Goal: Navigation & Orientation: Find specific page/section

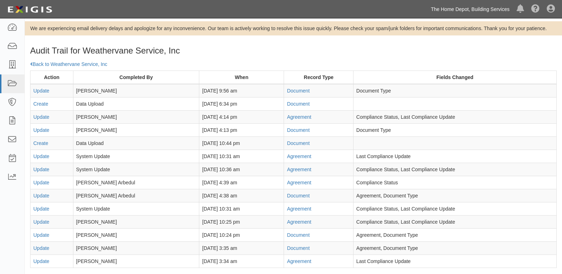
click at [472, 4] on link "The Home Depot, Building Services" at bounding box center [470, 9] width 86 height 14
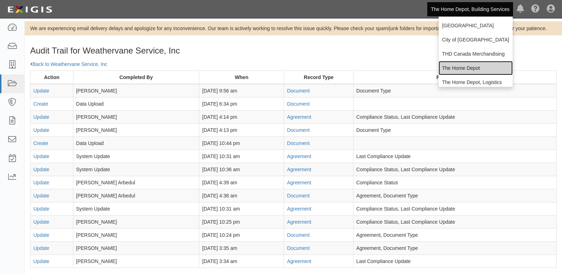
click at [455, 66] on link "The Home Depot" at bounding box center [475, 68] width 74 height 14
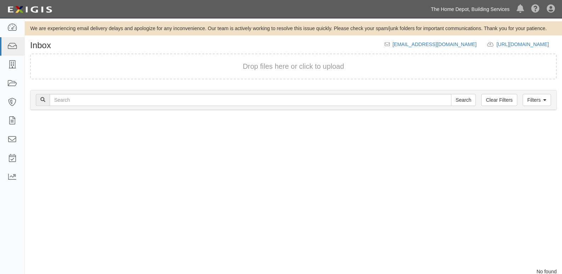
click at [505, 11] on link "The Home Depot, Building Services" at bounding box center [470, 9] width 86 height 14
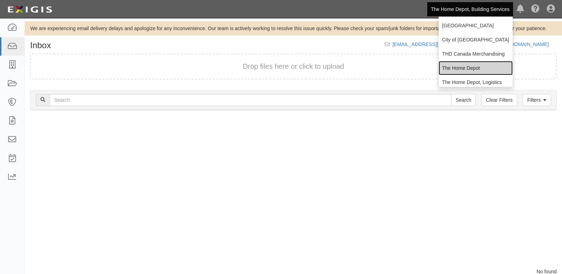
click at [452, 64] on link "The Home Depot" at bounding box center [475, 68] width 74 height 14
